Goal: Information Seeking & Learning: Learn about a topic

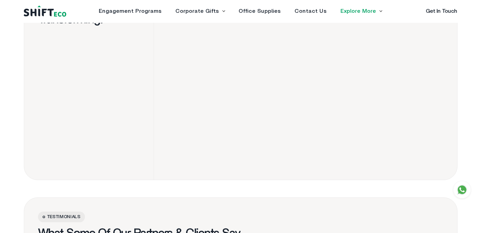
scroll to position [1295, 0]
